Goal: Check status

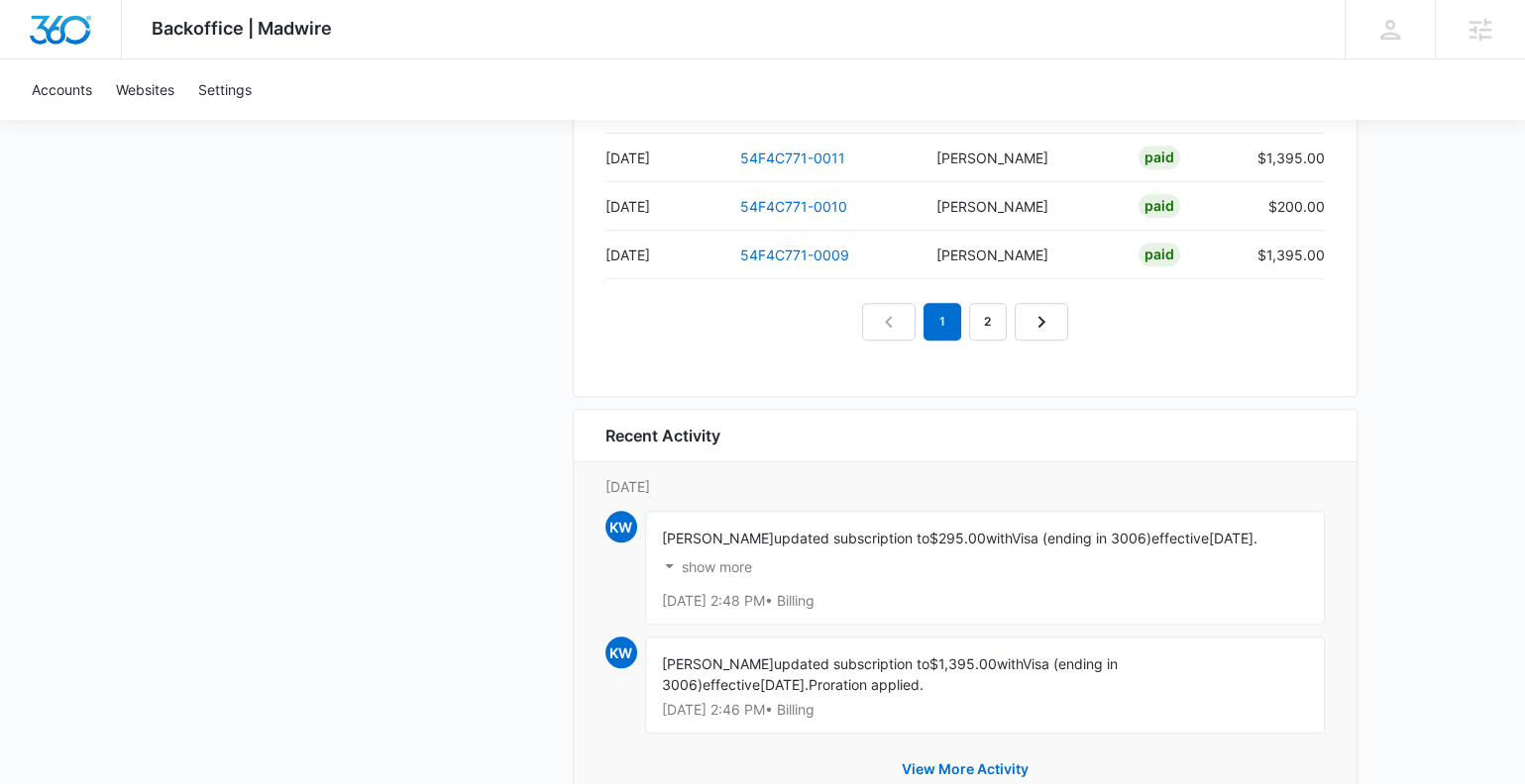
scroll to position [2197, 0]
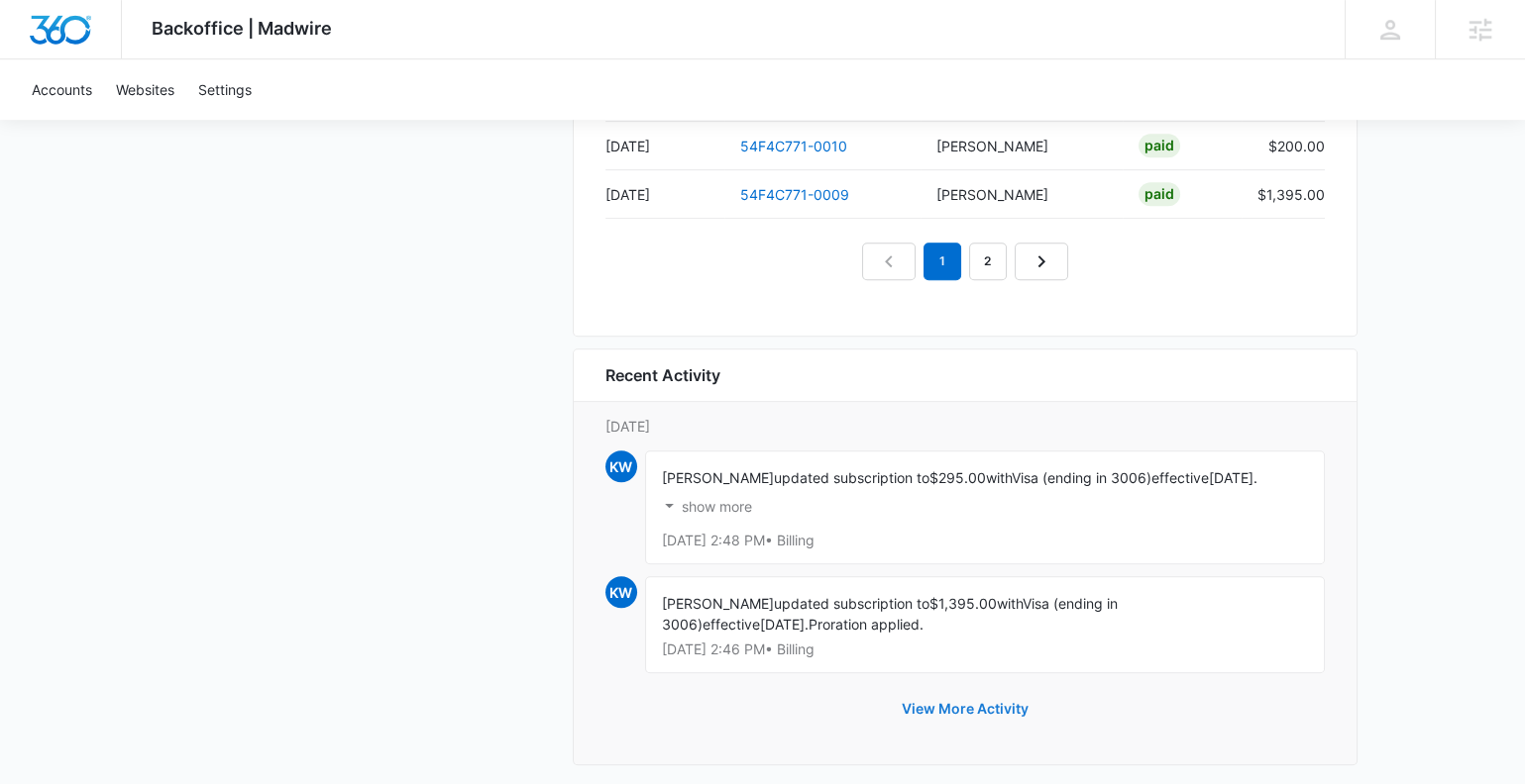
click at [936, 685] on button "View More Activity" at bounding box center [965, 709] width 167 height 48
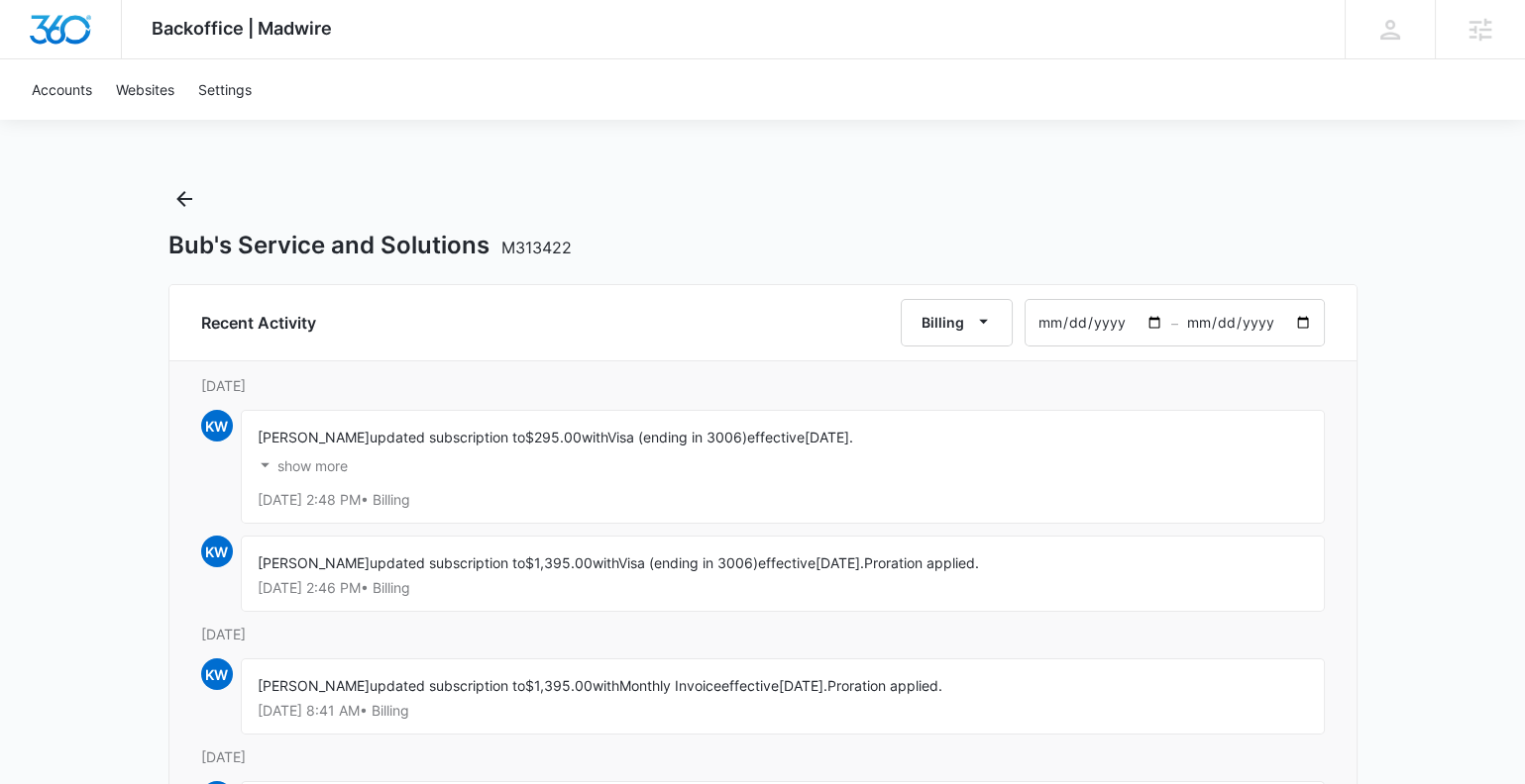
click at [182, 197] on icon "Back" at bounding box center [185, 199] width 24 height 24
